Goal: Information Seeking & Learning: Learn about a topic

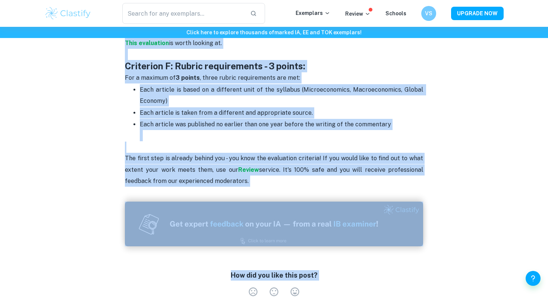
scroll to position [1138, 0]
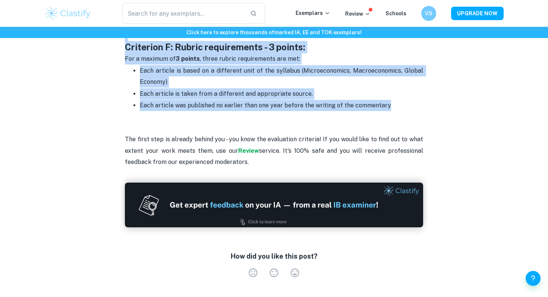
drag, startPoint x: 165, startPoint y: 173, endPoint x: 420, endPoint y: 79, distance: 272.1
copy div "Loremipsu DO Sitametc adi Elitseddo Eiu temp incididun utlabo et dolorema aliq …"
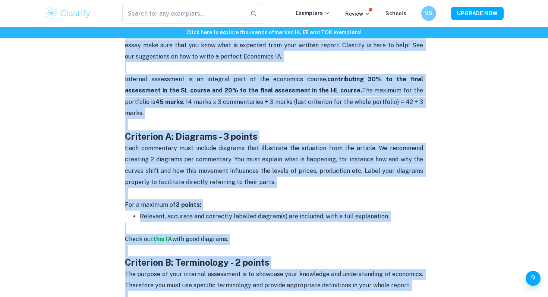
scroll to position [309, 0]
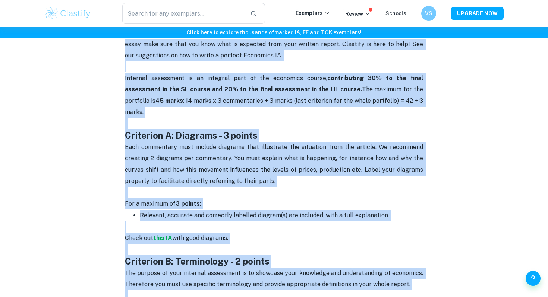
click at [363, 37] on div "Click here to explore thousands of marked IA, EE and TOK exemplars !" at bounding box center [274, 32] width 548 height 11
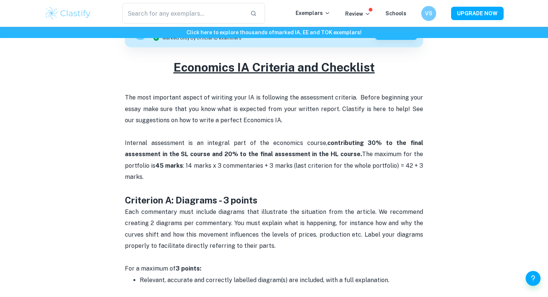
scroll to position [272, 0]
